Goal: Task Accomplishment & Management: Manage account settings

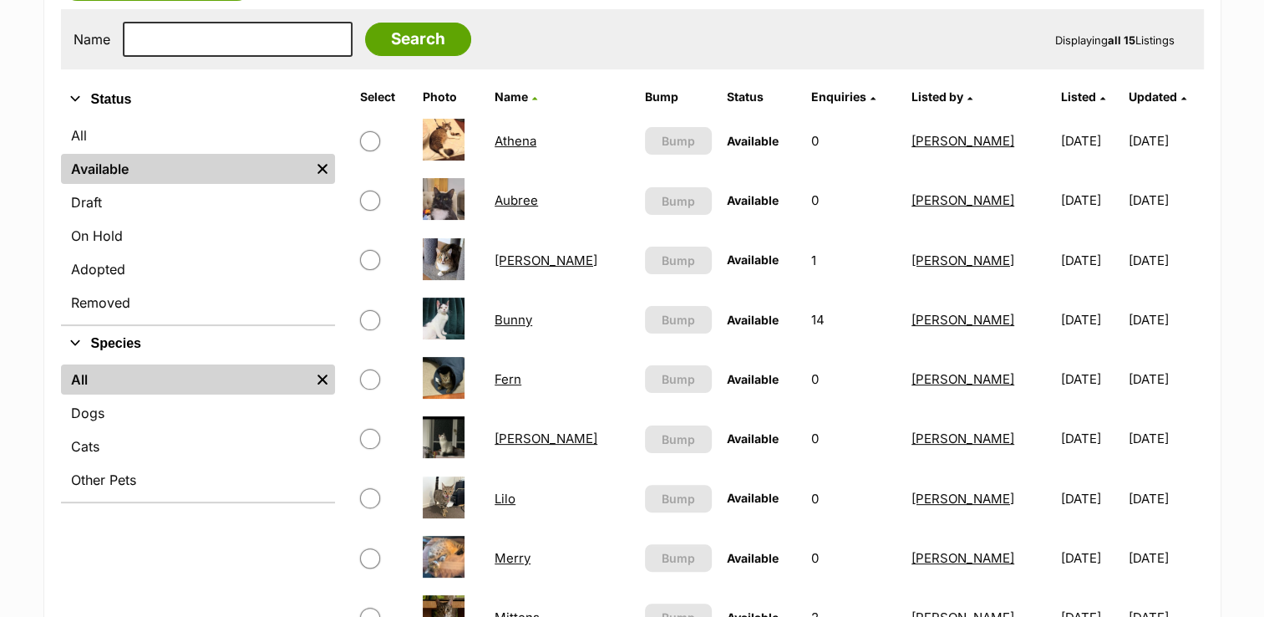
click at [508, 374] on link "Fern" at bounding box center [508, 379] width 27 height 16
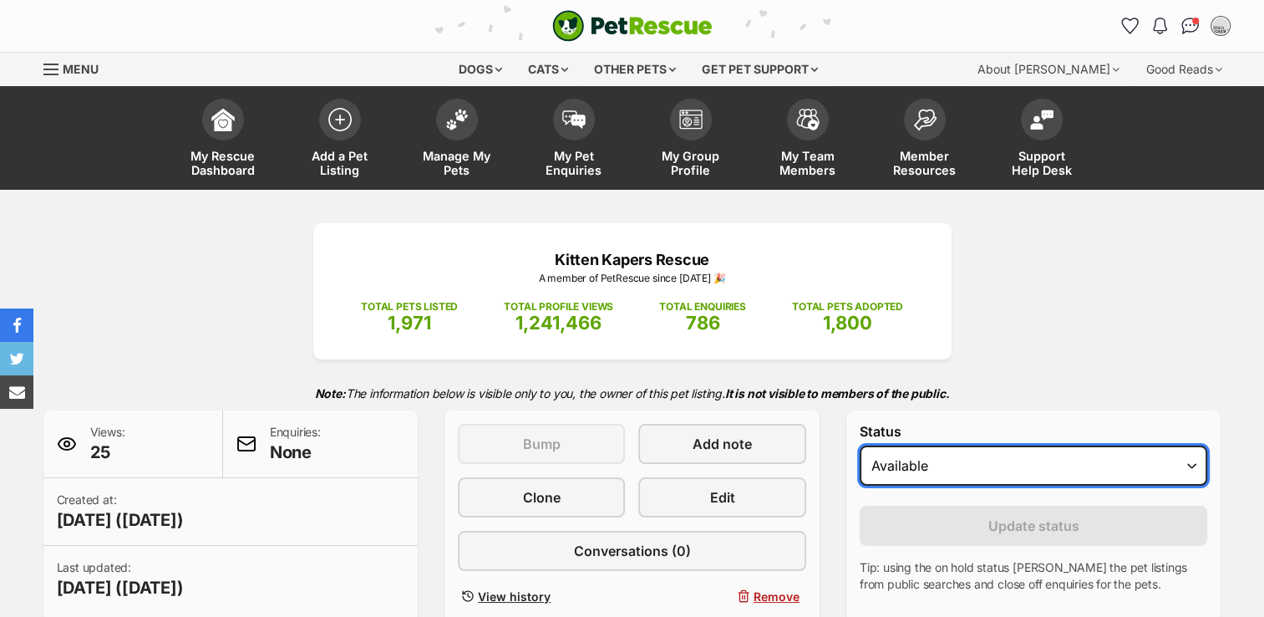
drag, startPoint x: 1192, startPoint y: 464, endPoint x: 983, endPoint y: 485, distance: 210.8
click at [1192, 464] on select "Draft Available On hold Adopted" at bounding box center [1034, 465] width 348 height 40
select select "rehomed"
click at [860, 445] on select "Draft Available On hold Adopted" at bounding box center [1034, 465] width 348 height 40
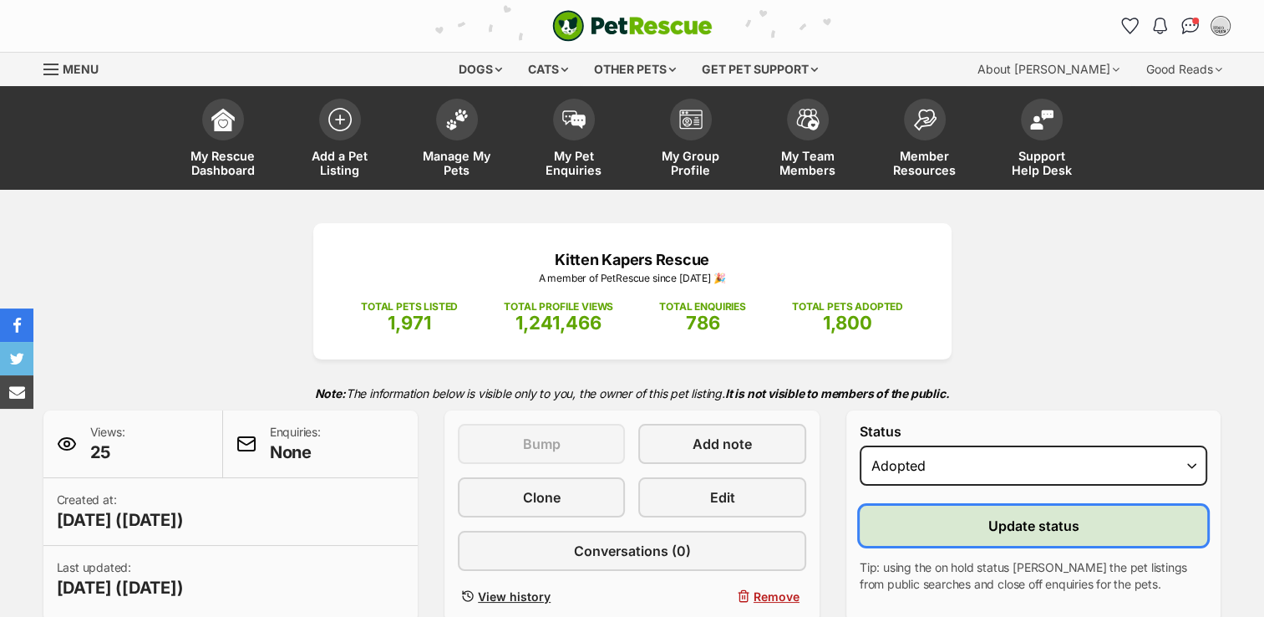
click at [1033, 525] on span "Update status" at bounding box center [1033, 526] width 91 height 20
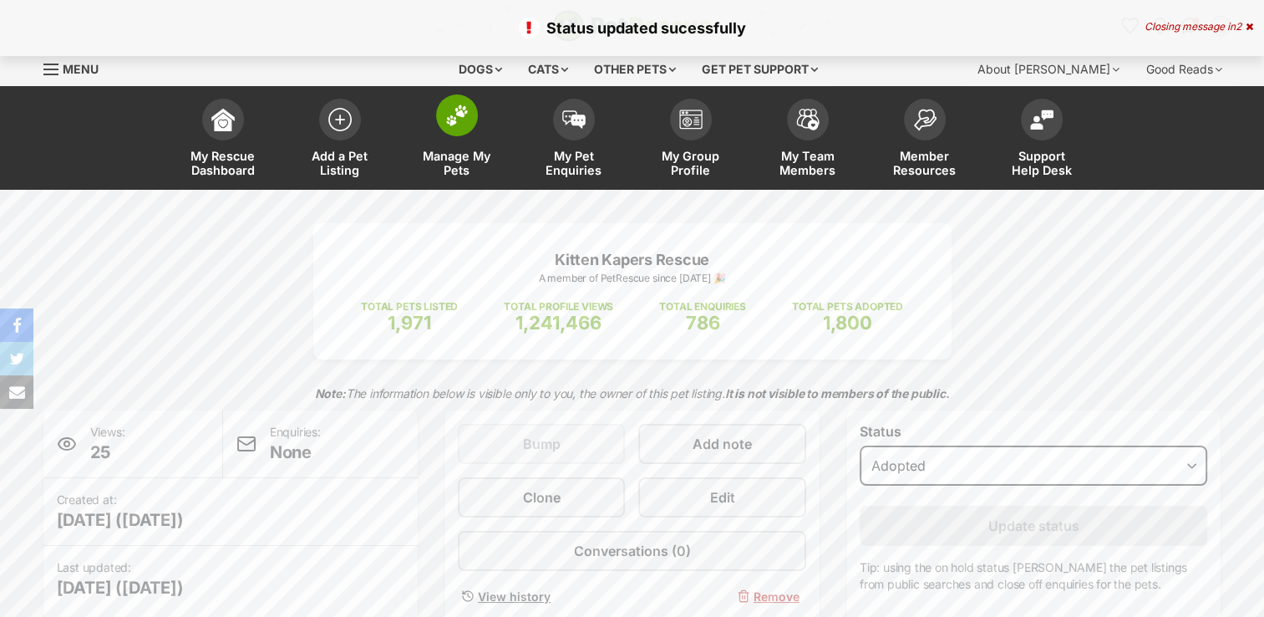
click at [446, 122] on img at bounding box center [456, 115] width 23 height 22
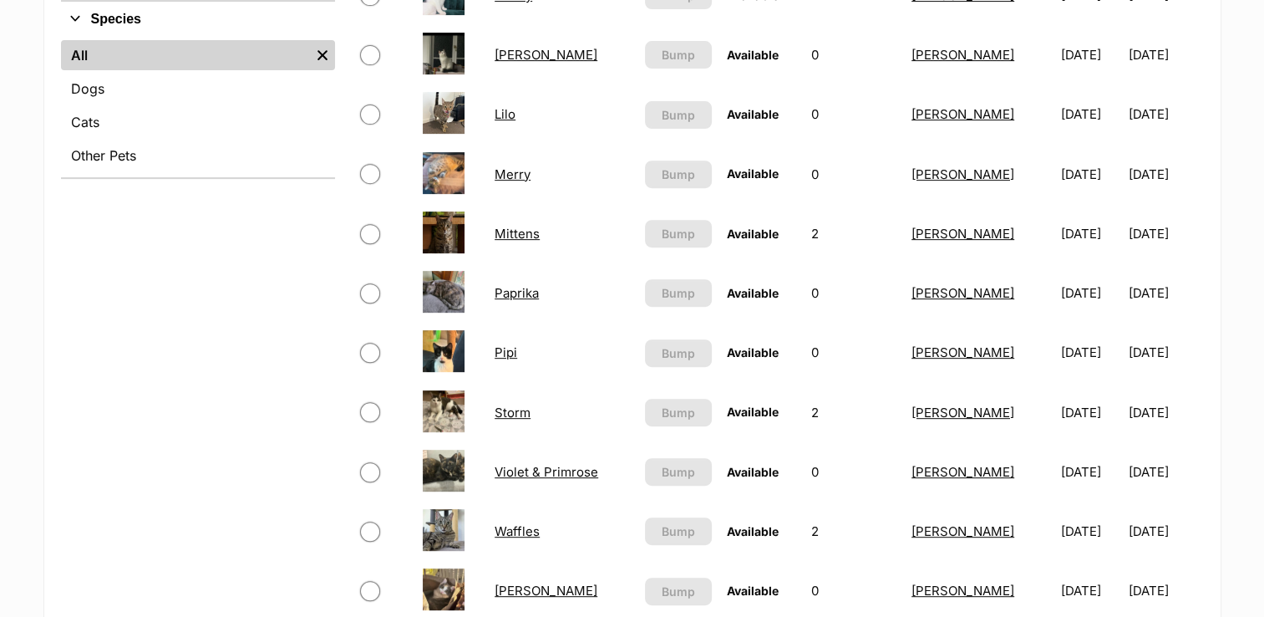
scroll to position [668, 0]
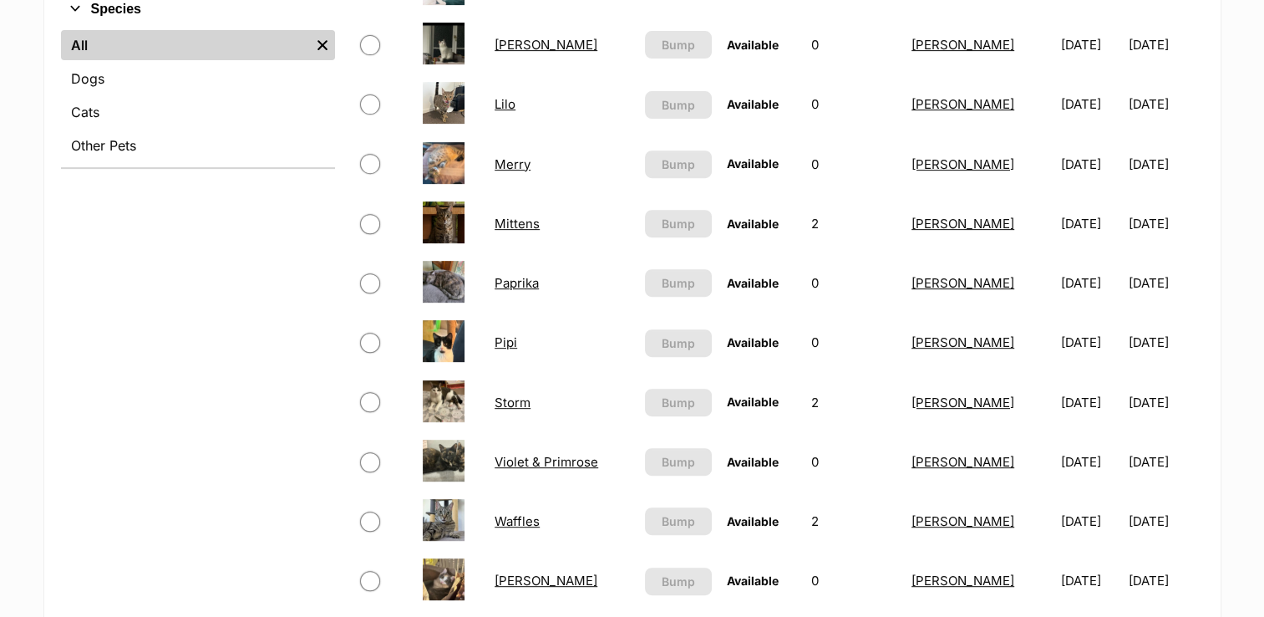
click at [499, 339] on link "Pipi" at bounding box center [506, 342] width 23 height 16
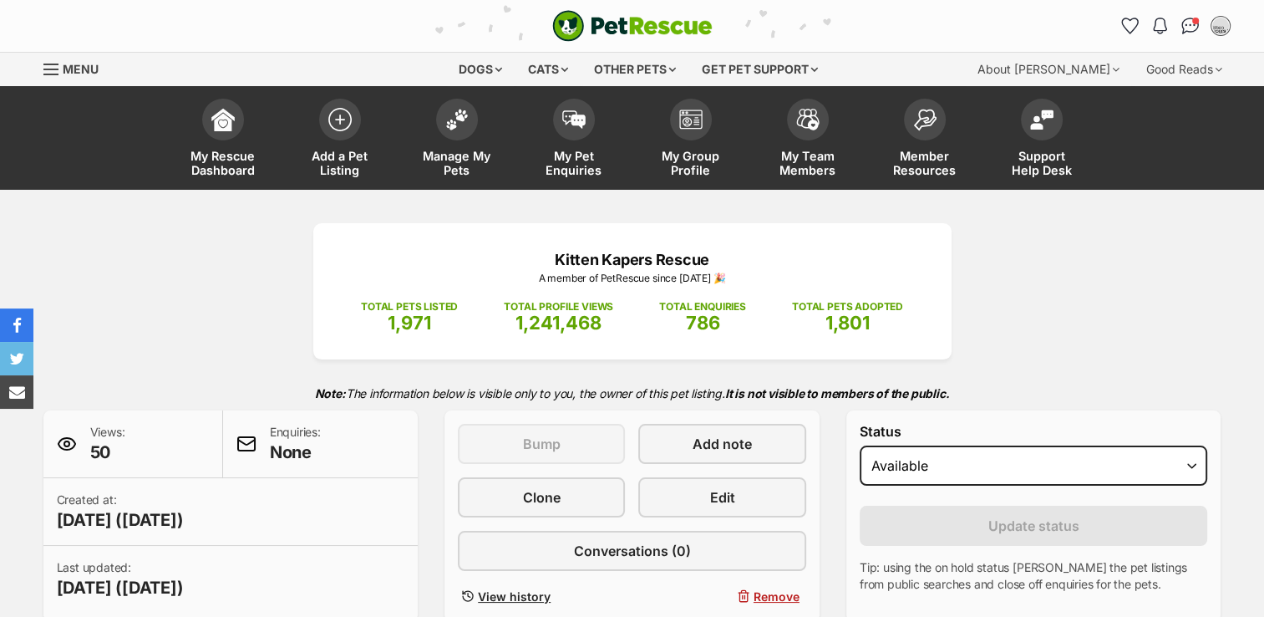
select select "rehomed"
click at [860, 445] on select "Draft Available On hold Adopted" at bounding box center [1034, 465] width 348 height 40
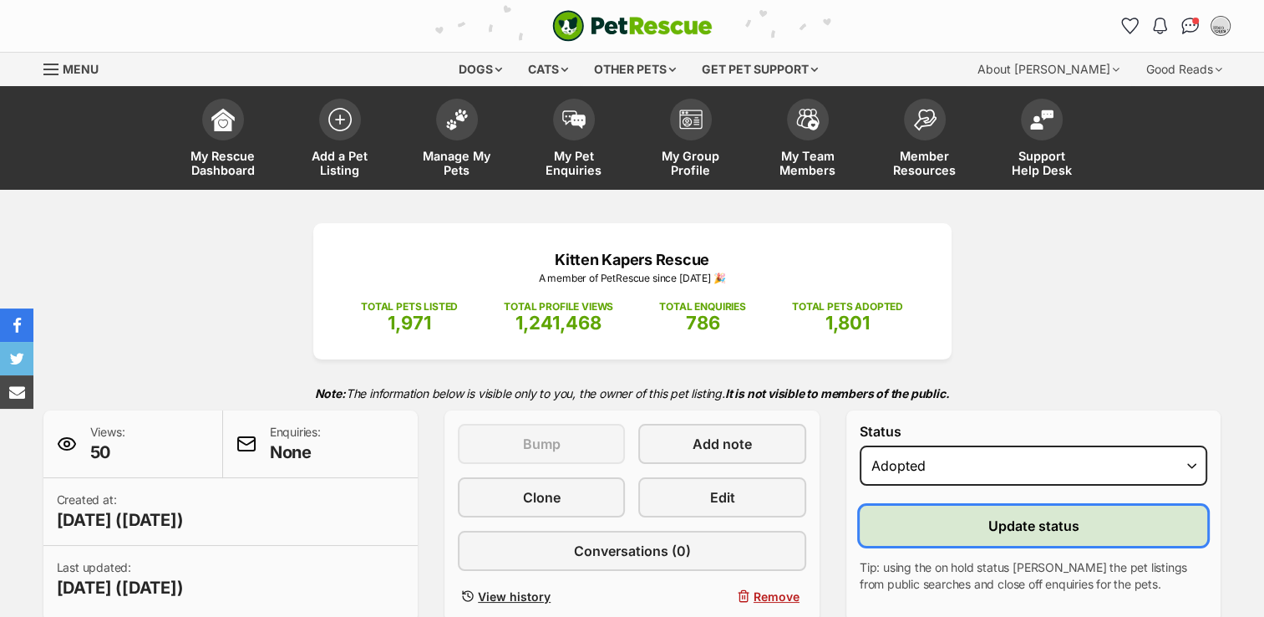
click at [1039, 520] on span "Update status" at bounding box center [1033, 526] width 91 height 20
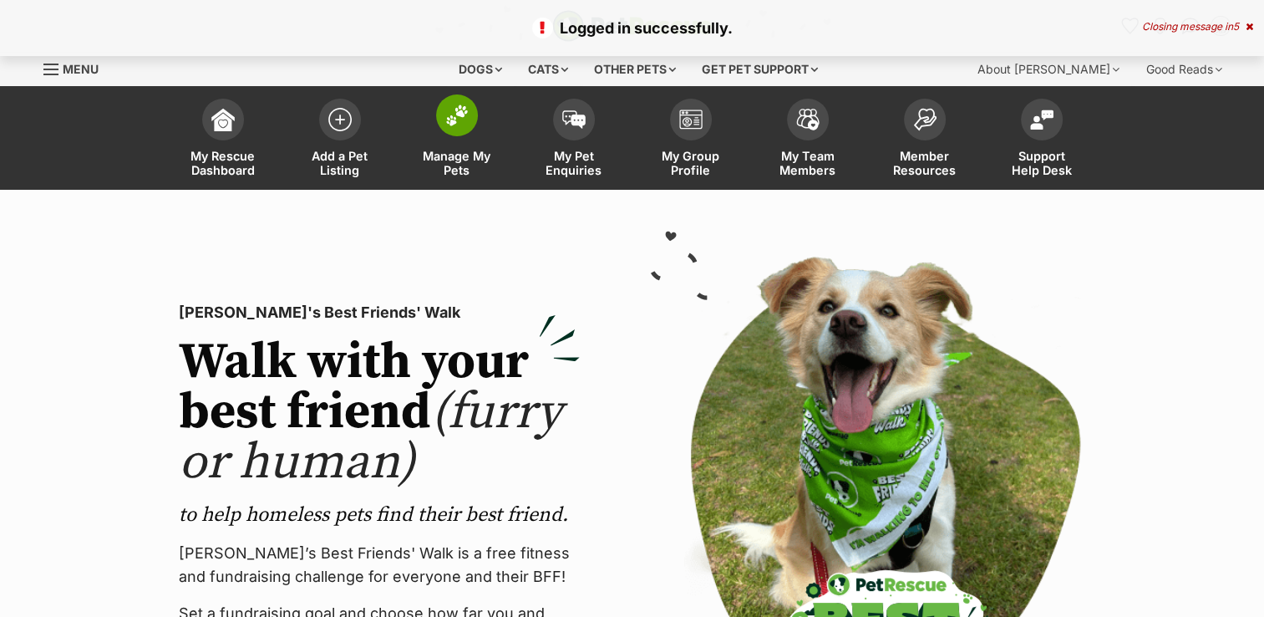
click at [450, 125] on span at bounding box center [457, 115] width 42 height 42
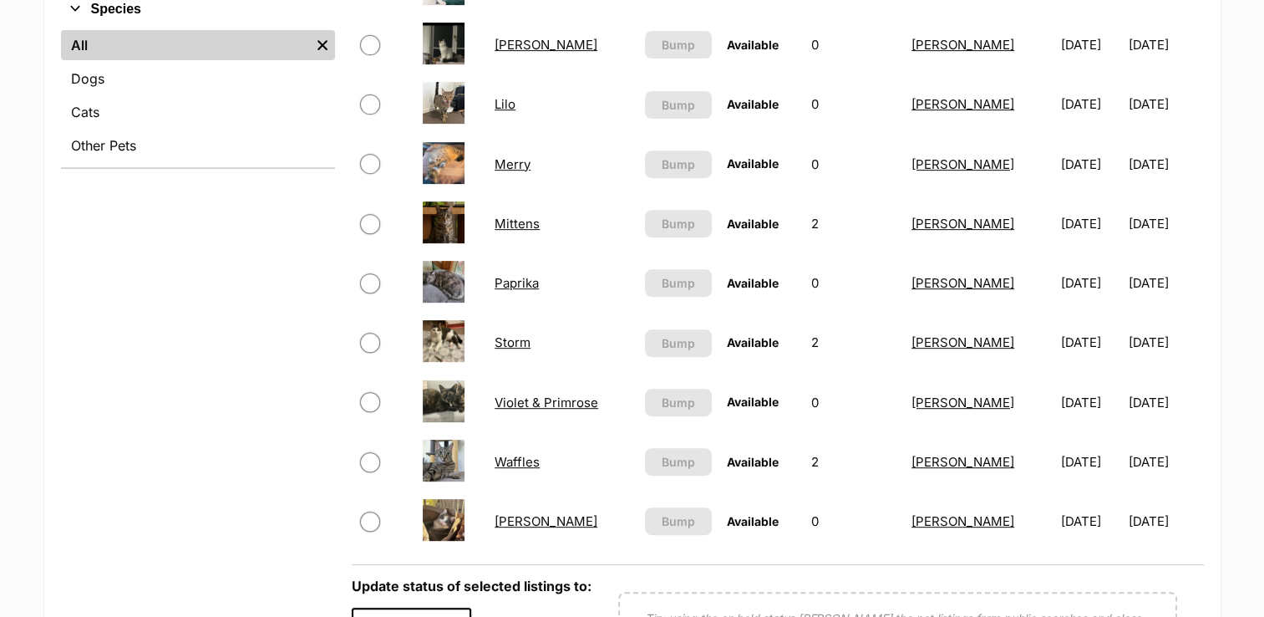
scroll to position [84, 0]
